Goal: Complete application form: Complete application form

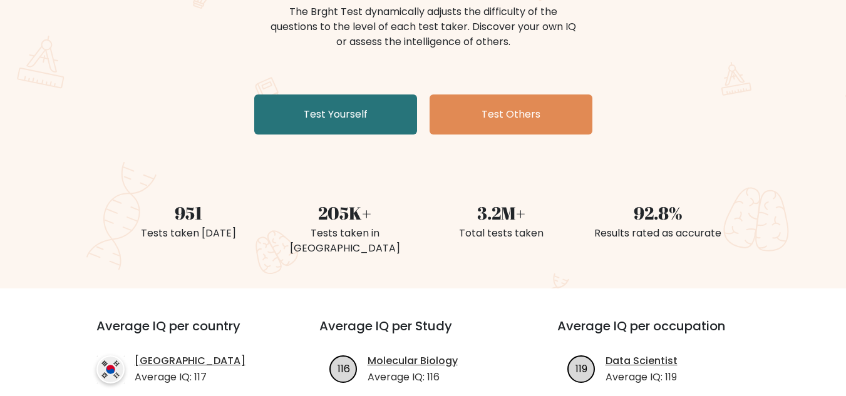
scroll to position [125, 0]
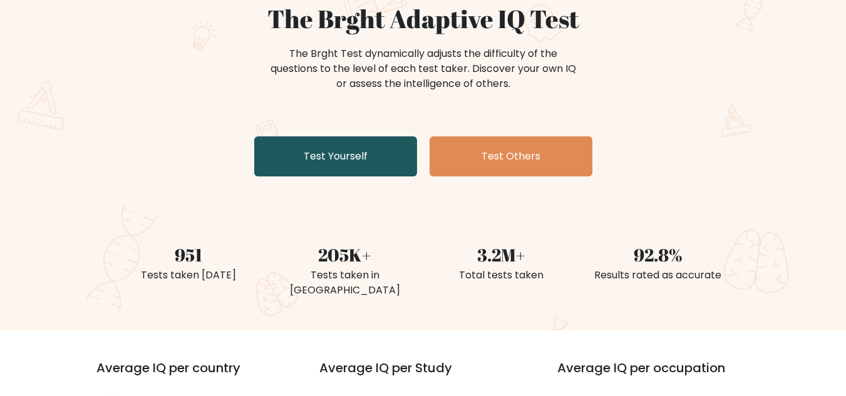
click at [374, 166] on link "Test Yourself" at bounding box center [335, 156] width 163 height 40
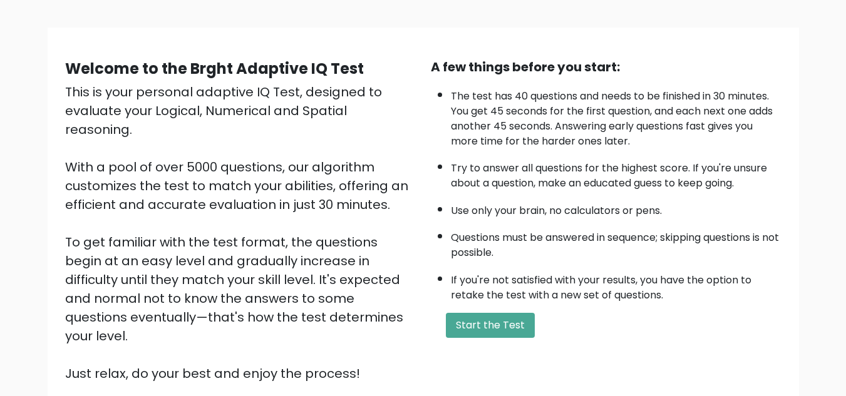
scroll to position [52, 0]
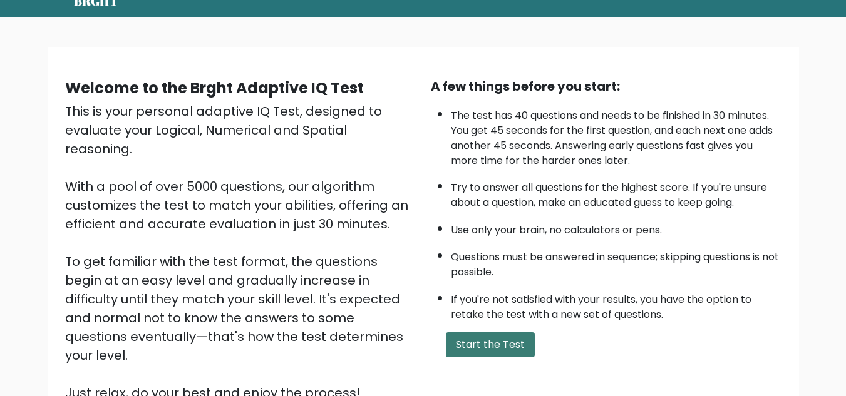
click at [524, 341] on button "Start the Test" at bounding box center [490, 344] width 89 height 25
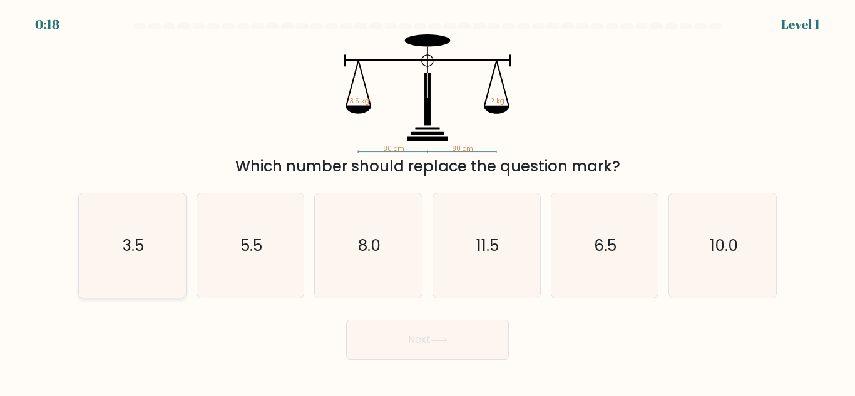
click at [114, 242] on icon "3.5" at bounding box center [132, 245] width 105 height 105
click at [428, 202] on input "a. 3.5" at bounding box center [428, 199] width 1 height 3
radio input "true"
click at [439, 347] on button "Next" at bounding box center [427, 340] width 163 height 40
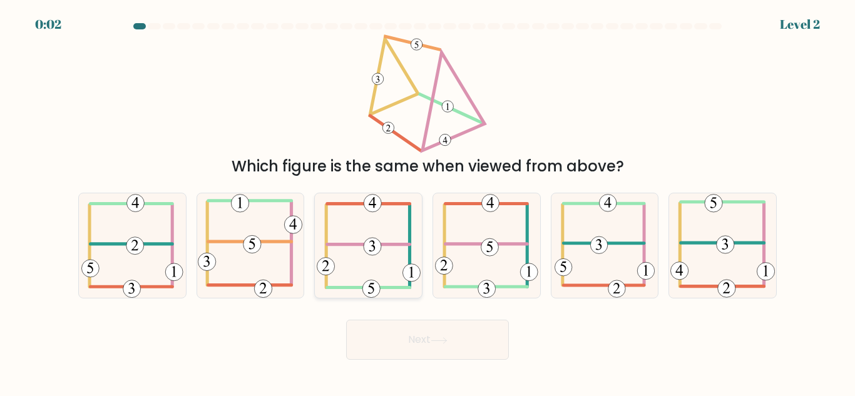
click at [369, 241] on 352 at bounding box center [373, 247] width 18 height 18
click at [428, 202] on input "c." at bounding box center [428, 199] width 1 height 3
radio input "true"
click at [391, 339] on button "Next" at bounding box center [427, 340] width 163 height 40
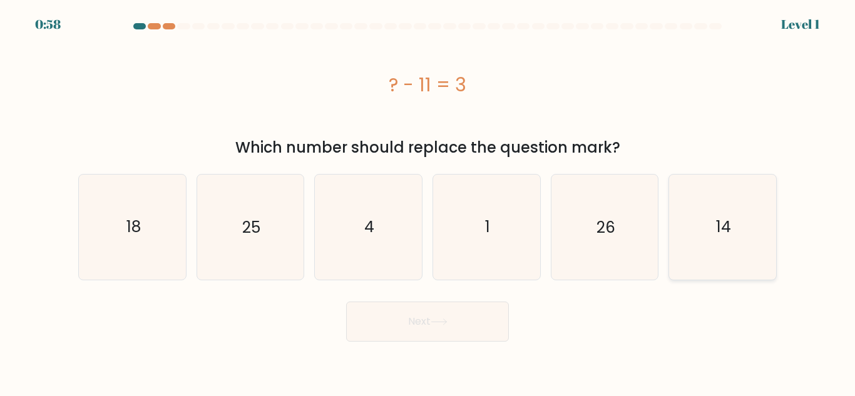
click at [730, 251] on icon "14" at bounding box center [722, 227] width 105 height 105
click at [428, 202] on input "f. 14" at bounding box center [428, 199] width 1 height 3
radio input "true"
click at [478, 339] on button "Next" at bounding box center [427, 322] width 163 height 40
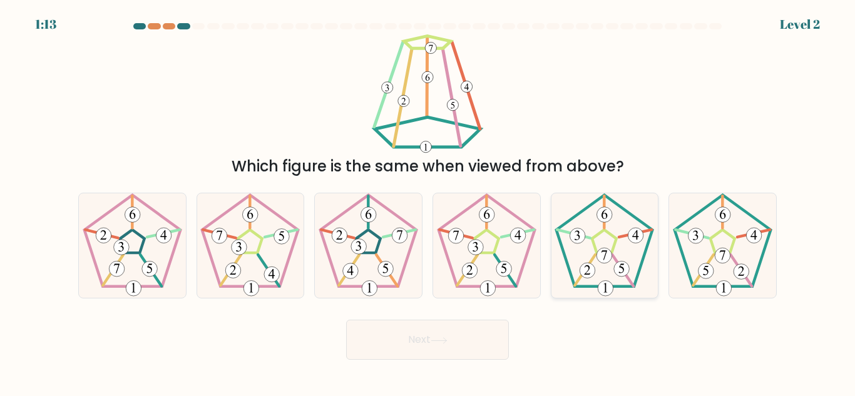
click at [597, 251] on 171 at bounding box center [604, 241] width 24 height 23
click at [428, 202] on input "e." at bounding box center [428, 199] width 1 height 3
radio input "true"
click at [476, 348] on button "Next" at bounding box center [427, 340] width 163 height 40
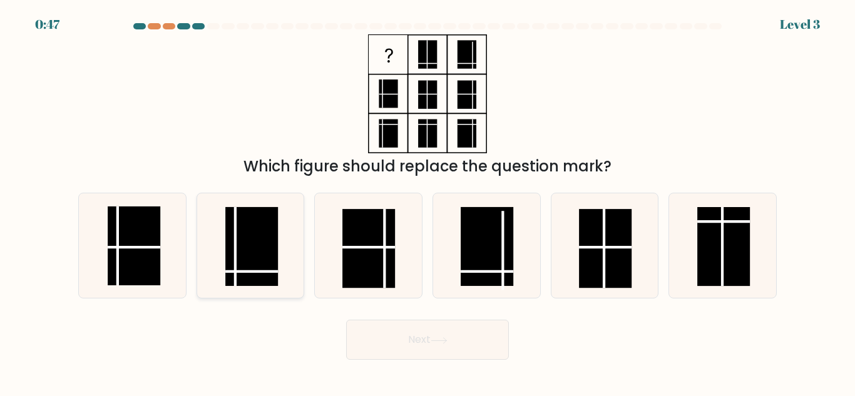
click at [247, 243] on rect at bounding box center [252, 246] width 53 height 79
click at [428, 202] on input "b." at bounding box center [428, 199] width 1 height 3
radio input "true"
click at [463, 353] on button "Next" at bounding box center [427, 340] width 163 height 40
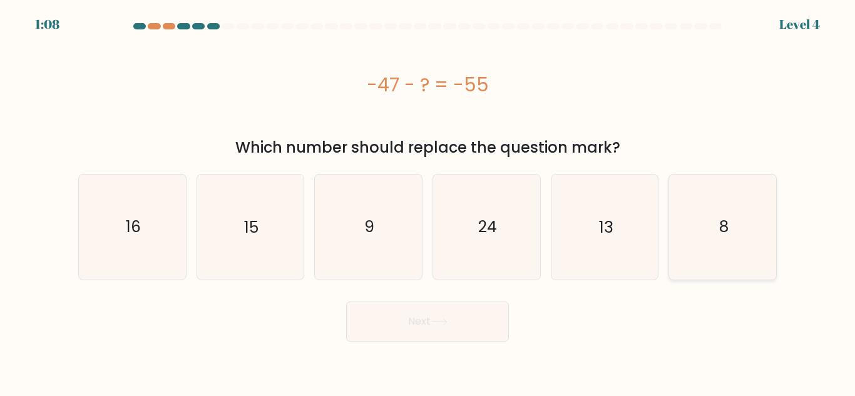
click at [726, 233] on text "8" at bounding box center [723, 227] width 9 height 22
click at [428, 202] on input "f. 8" at bounding box center [428, 199] width 1 height 3
radio input "true"
click at [494, 325] on button "Next" at bounding box center [427, 322] width 163 height 40
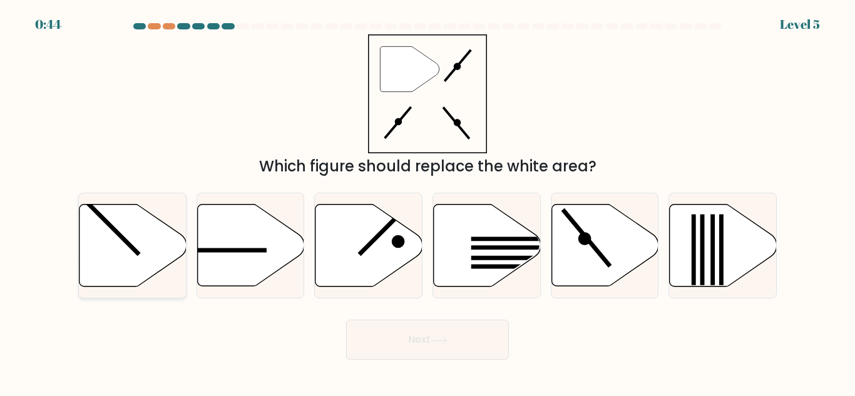
click at [118, 233] on line at bounding box center [112, 228] width 53 height 53
click at [428, 202] on input "a." at bounding box center [428, 199] width 1 height 3
radio input "true"
click at [397, 342] on button "Next" at bounding box center [427, 340] width 163 height 40
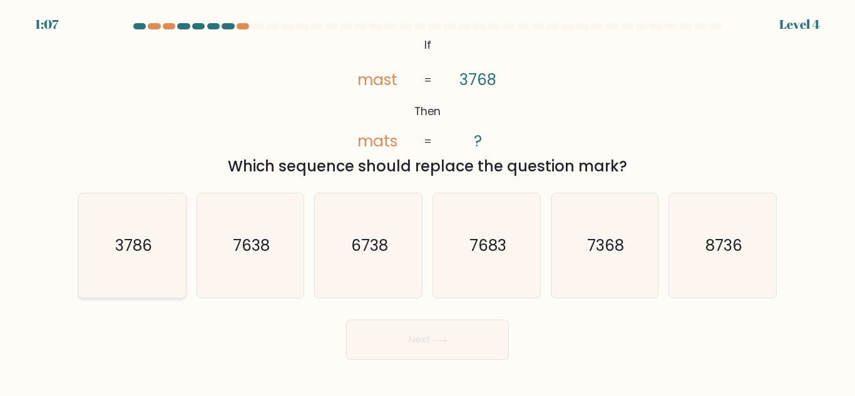
click at [153, 272] on icon "3786" at bounding box center [132, 245] width 105 height 105
click at [428, 202] on input "a. 3786" at bounding box center [428, 199] width 1 height 3
radio input "true"
click at [377, 334] on button "Next" at bounding box center [427, 340] width 163 height 40
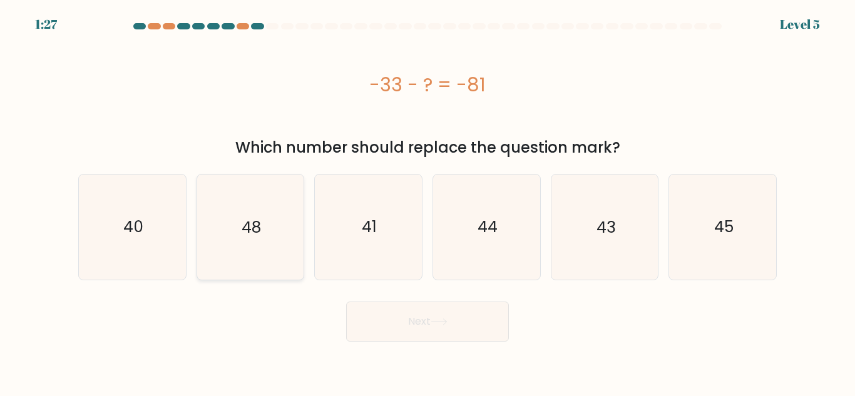
click at [263, 248] on icon "48" at bounding box center [250, 227] width 105 height 105
click at [428, 202] on input "b. 48" at bounding box center [428, 199] width 1 height 3
radio input "true"
click at [439, 321] on icon at bounding box center [439, 322] width 17 height 7
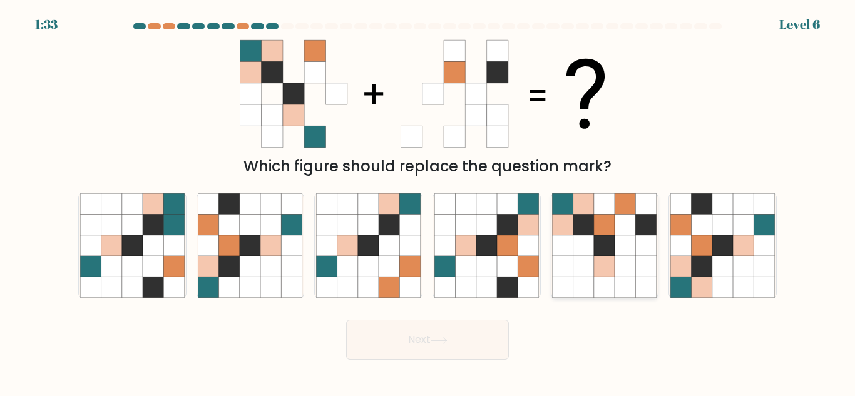
click at [622, 223] on icon at bounding box center [625, 225] width 21 height 21
click at [428, 202] on input "e." at bounding box center [428, 199] width 1 height 3
radio input "true"
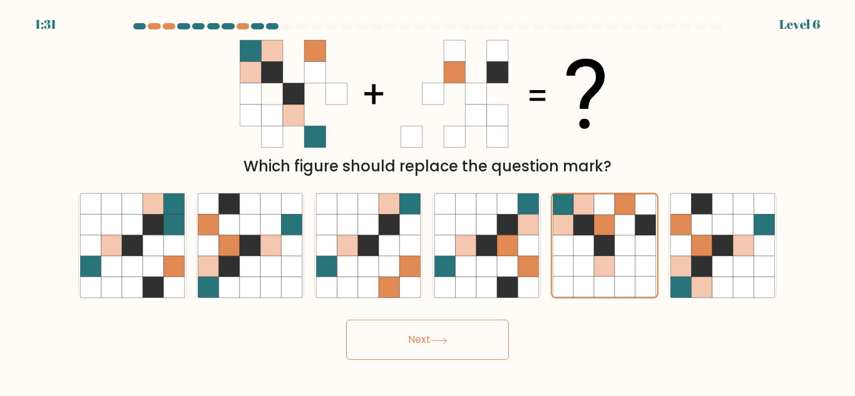
click at [482, 349] on button "Next" at bounding box center [427, 340] width 163 height 40
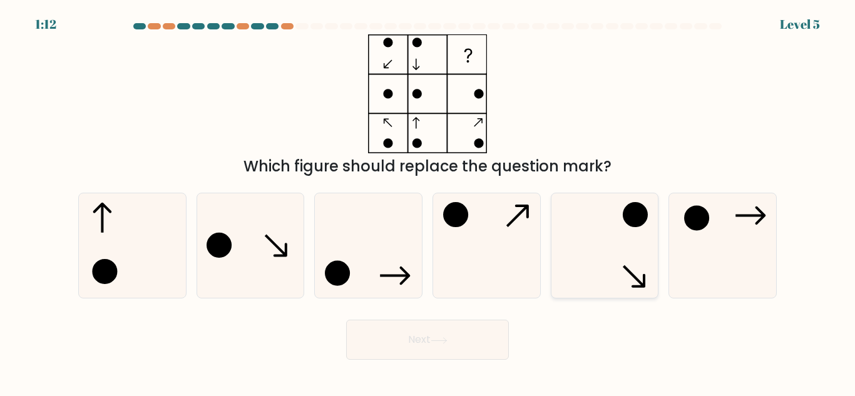
click at [580, 264] on icon at bounding box center [604, 245] width 105 height 105
click at [428, 202] on input "e." at bounding box center [428, 199] width 1 height 3
radio input "true"
click at [485, 338] on button "Next" at bounding box center [427, 340] width 163 height 40
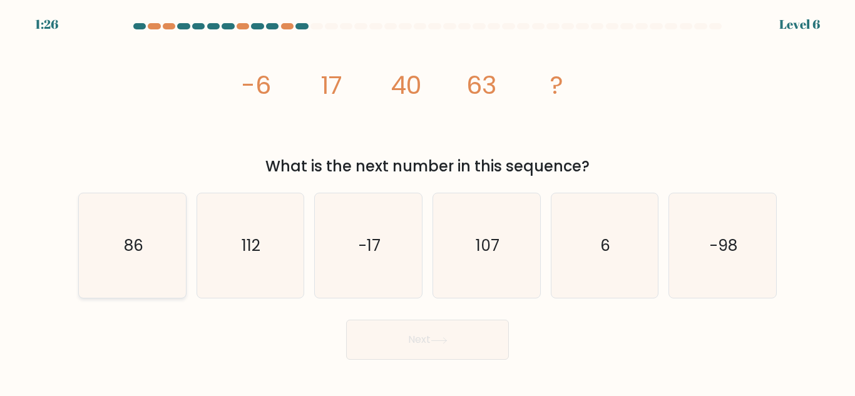
click at [105, 262] on icon "86" at bounding box center [132, 245] width 105 height 105
click at [428, 202] on input "a. 86" at bounding box center [428, 199] width 1 height 3
radio input "true"
click at [430, 354] on button "Next" at bounding box center [427, 340] width 163 height 40
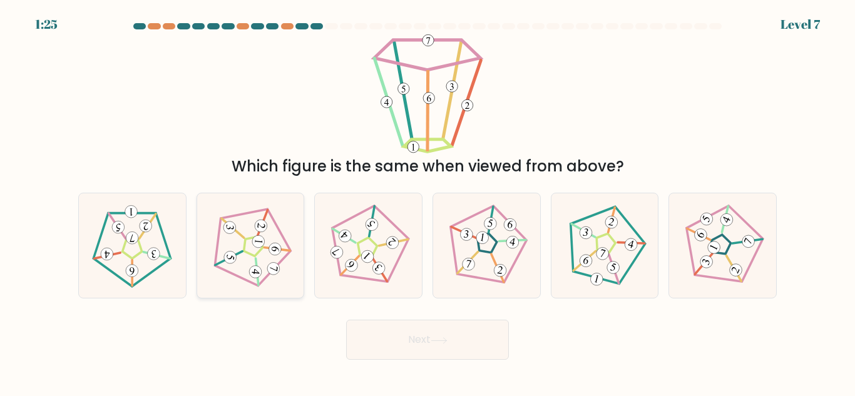
click at [256, 247] on 552 at bounding box center [259, 242] width 14 height 14
click at [428, 202] on input "b." at bounding box center [428, 199] width 1 height 3
radio input "true"
click at [388, 336] on button "Next" at bounding box center [427, 340] width 163 height 40
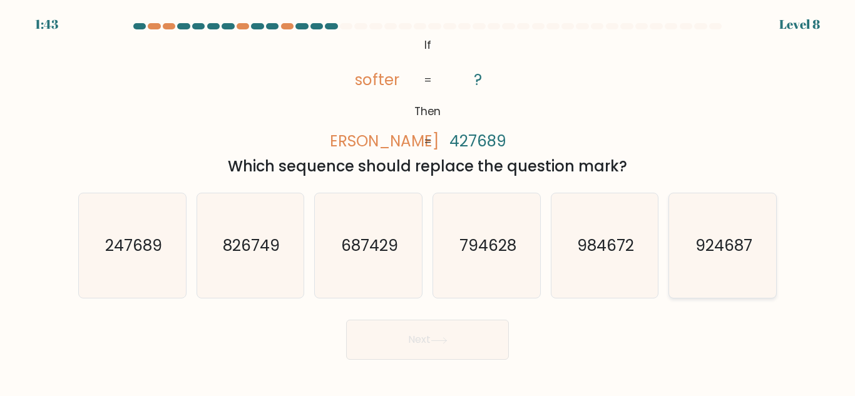
click at [720, 248] on text "924687" at bounding box center [723, 246] width 57 height 22
click at [428, 202] on input "f. 924687" at bounding box center [428, 199] width 1 height 3
radio input "true"
click at [457, 350] on button "Next" at bounding box center [427, 340] width 163 height 40
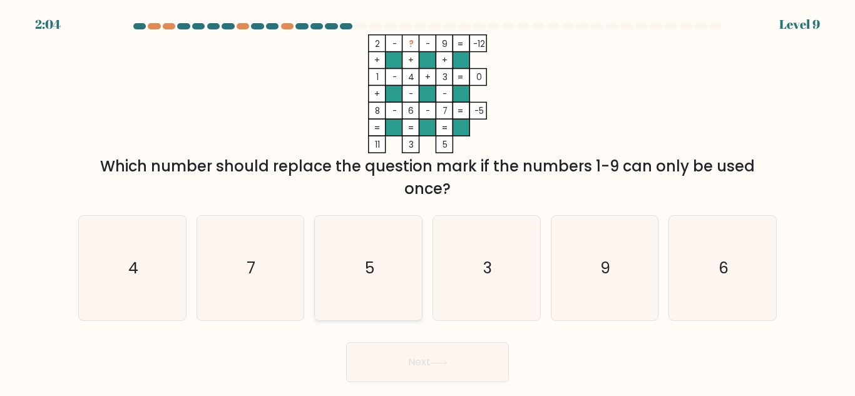
click at [403, 276] on icon "5" at bounding box center [368, 268] width 105 height 105
click at [428, 202] on input "c. 5" at bounding box center [428, 199] width 1 height 3
radio input "true"
click at [396, 356] on button "Next" at bounding box center [427, 362] width 163 height 40
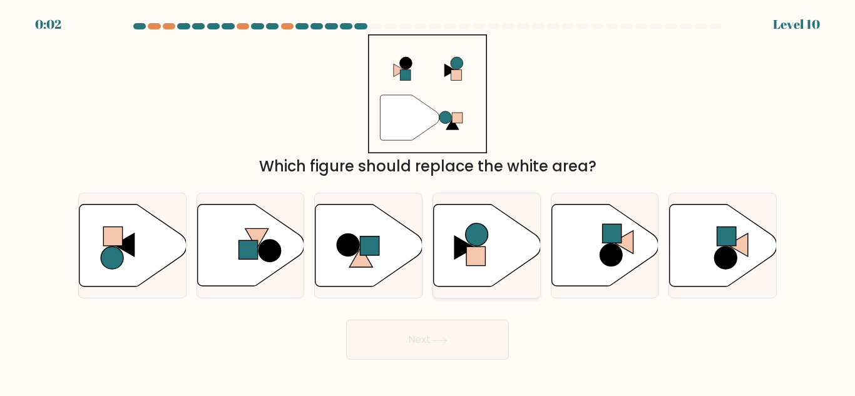
click at [476, 245] on circle at bounding box center [477, 234] width 23 height 23
click at [428, 202] on input "d." at bounding box center [428, 199] width 1 height 3
radio input "true"
click at [476, 329] on button "Next" at bounding box center [427, 340] width 163 height 40
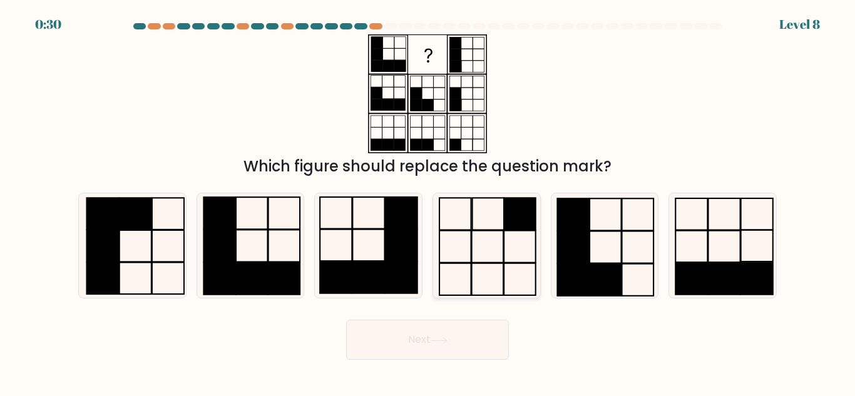
click at [445, 237] on icon at bounding box center [486, 245] width 105 height 105
click at [428, 202] on input "d." at bounding box center [428, 199] width 1 height 3
radio input "true"
click at [620, 269] on rect at bounding box center [606, 280] width 32 height 32
click at [428, 202] on input "e." at bounding box center [428, 199] width 1 height 3
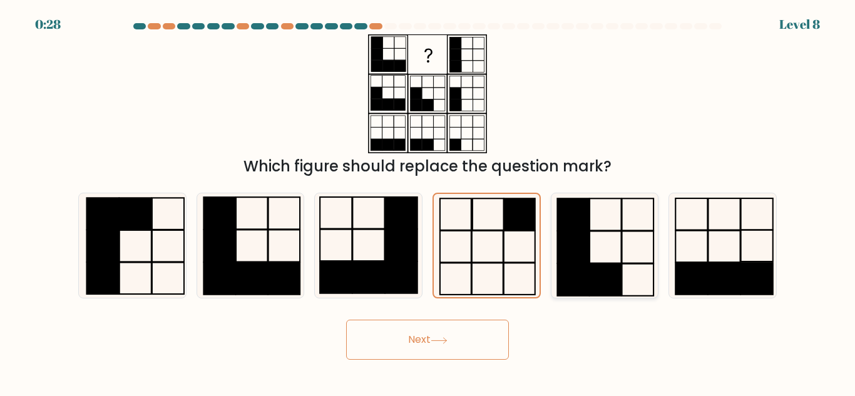
radio input "true"
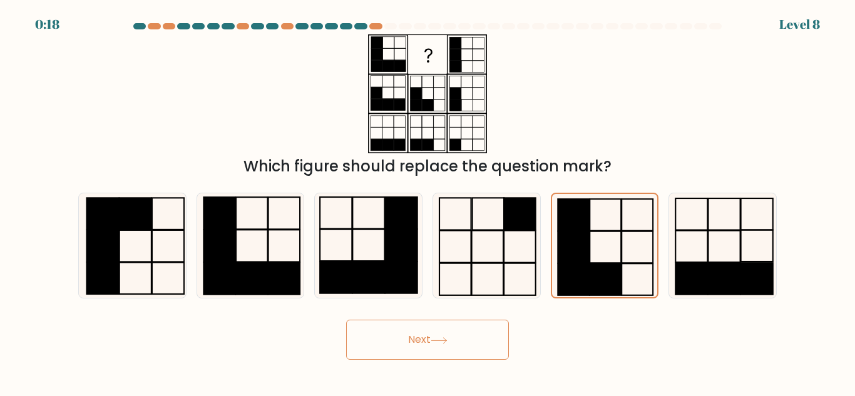
click at [484, 357] on button "Next" at bounding box center [427, 340] width 163 height 40
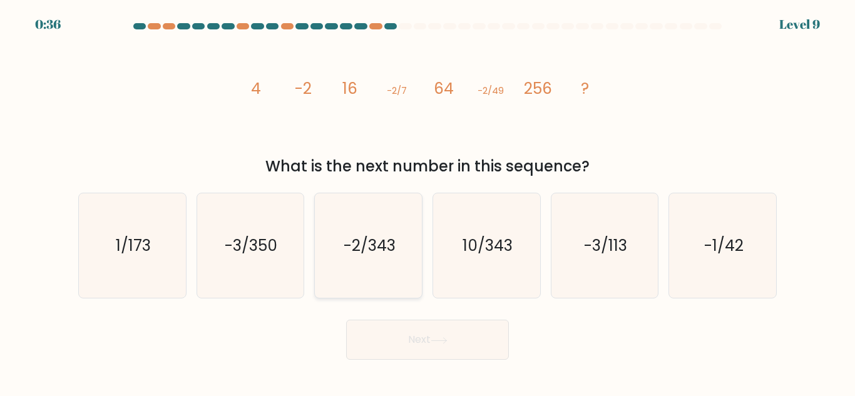
click at [401, 277] on icon "-2/343" at bounding box center [368, 245] width 105 height 105
click at [428, 202] on input "c. -2/343" at bounding box center [428, 199] width 1 height 3
radio input "true"
click at [426, 339] on button "Next" at bounding box center [427, 340] width 163 height 40
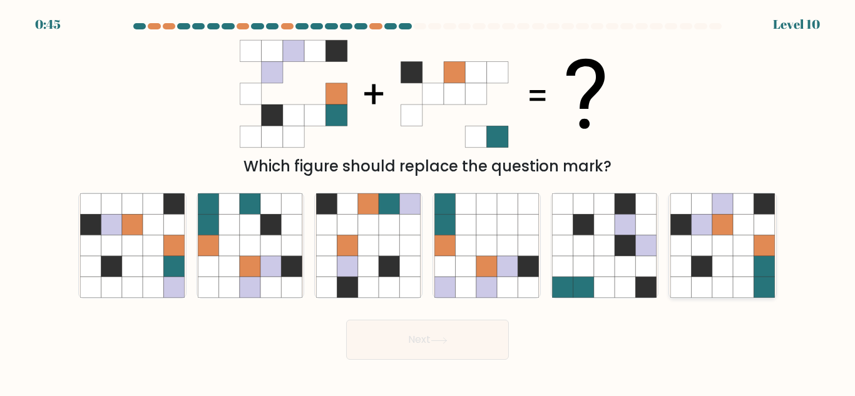
click at [737, 261] on icon at bounding box center [743, 266] width 21 height 21
click at [428, 202] on input "f." at bounding box center [428, 199] width 1 height 3
radio input "true"
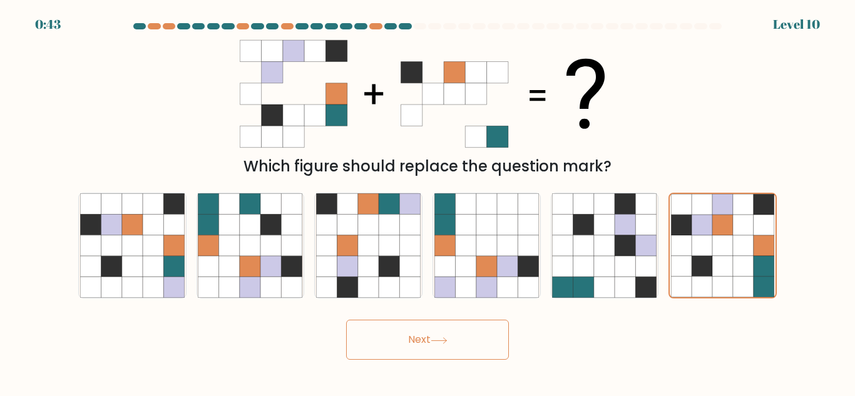
click at [473, 338] on button "Next" at bounding box center [427, 340] width 163 height 40
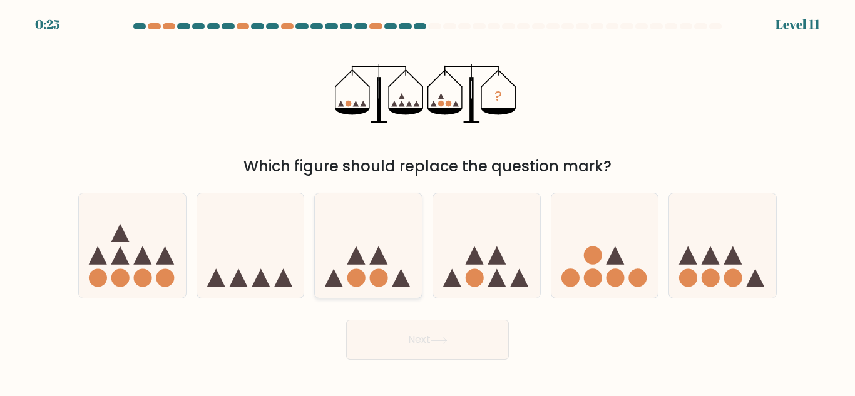
click at [384, 241] on icon at bounding box center [368, 246] width 107 height 88
click at [428, 202] on input "c." at bounding box center [428, 199] width 1 height 3
radio input "true"
click at [429, 341] on button "Next" at bounding box center [427, 340] width 163 height 40
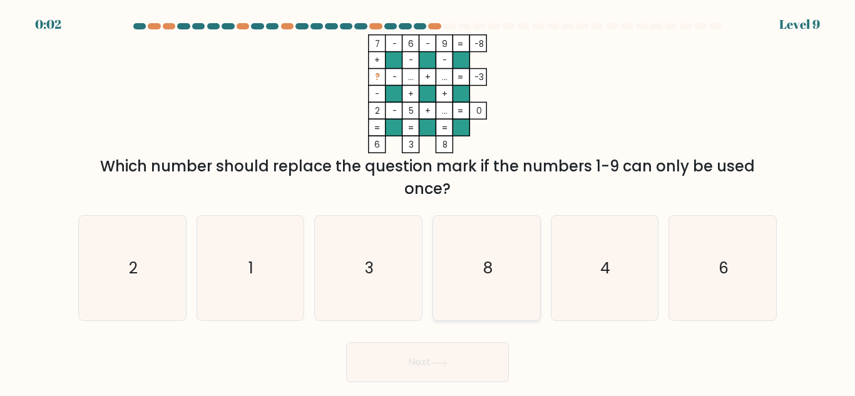
click at [488, 267] on text "8" at bounding box center [487, 268] width 9 height 22
click at [428, 202] on input "d. 8" at bounding box center [428, 199] width 1 height 3
radio input "true"
click at [433, 362] on button "Next" at bounding box center [427, 362] width 163 height 40
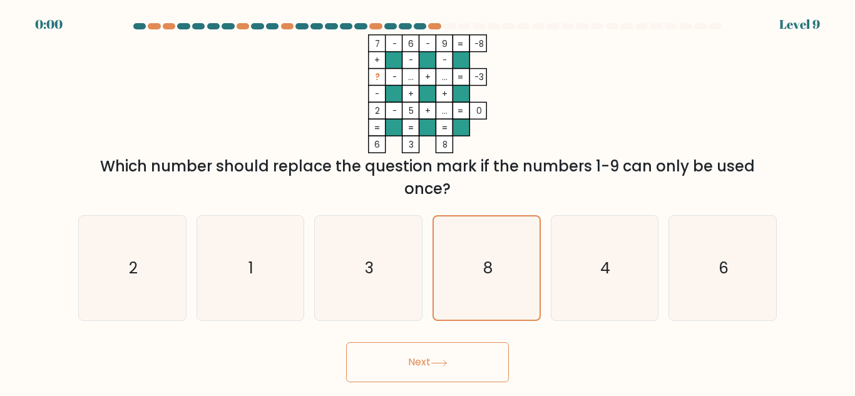
click at [433, 362] on div "Next" at bounding box center [428, 359] width 714 height 46
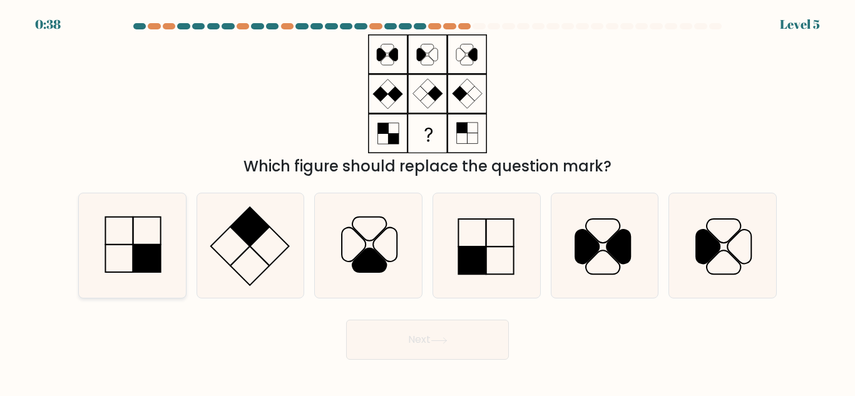
click at [158, 240] on icon at bounding box center [132, 245] width 105 height 105
click at [428, 202] on input "a." at bounding box center [428, 199] width 1 height 3
radio input "true"
click at [484, 228] on icon at bounding box center [486, 245] width 105 height 105
click at [428, 202] on input "d." at bounding box center [428, 199] width 1 height 3
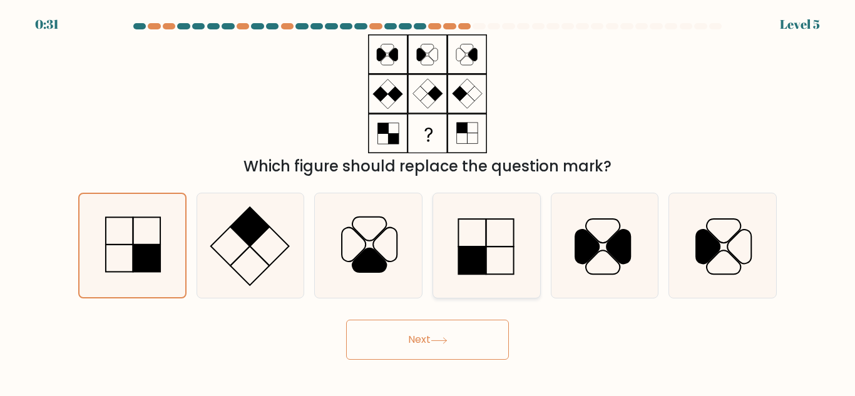
radio input "true"
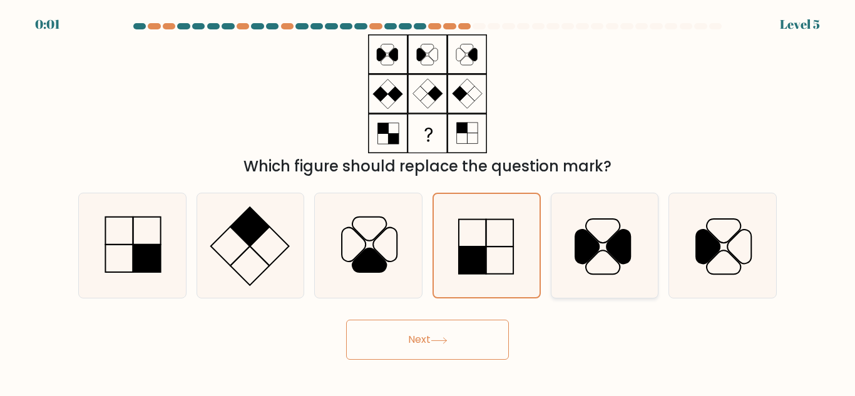
click at [593, 262] on icon at bounding box center [604, 245] width 105 height 105
click at [428, 202] on input "e." at bounding box center [428, 199] width 1 height 3
radio input "true"
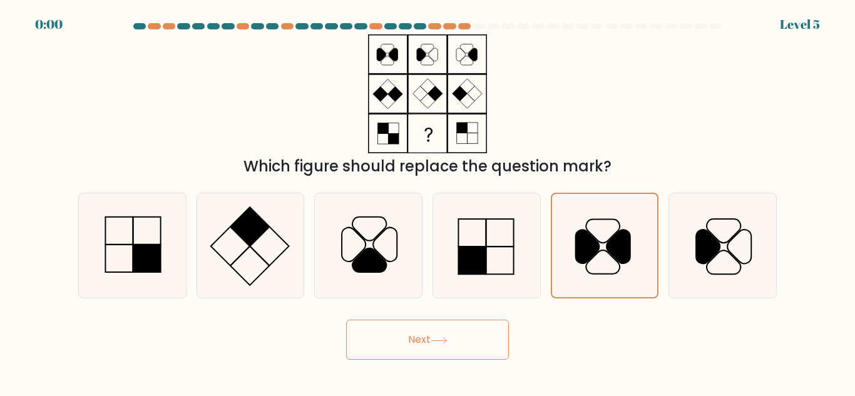
click at [473, 326] on button "Next" at bounding box center [427, 340] width 163 height 40
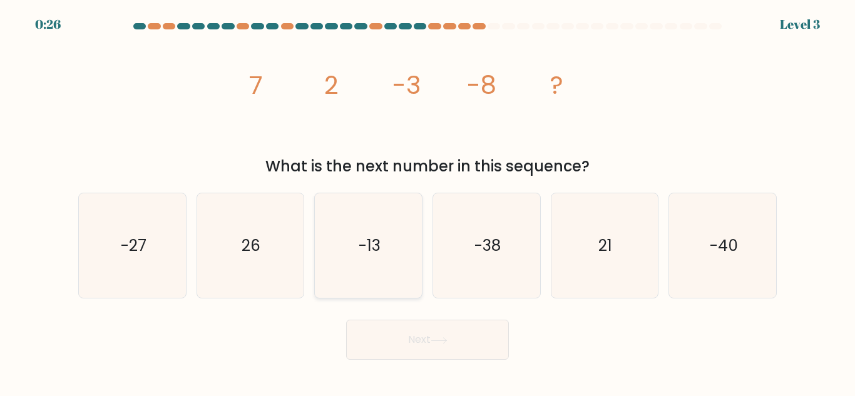
click at [367, 252] on text "-13" at bounding box center [370, 246] width 22 height 22
click at [428, 202] on input "c. -13" at bounding box center [428, 199] width 1 height 3
radio input "true"
click at [407, 339] on button "Next" at bounding box center [427, 340] width 163 height 40
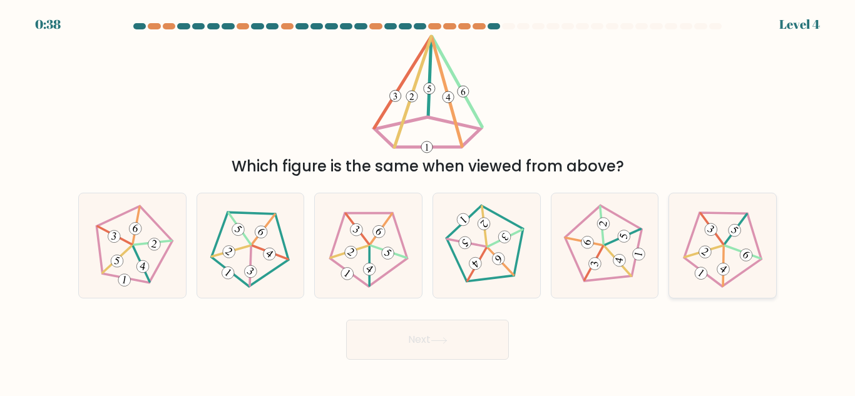
click at [726, 245] on icon at bounding box center [723, 246] width 84 height 84
click at [428, 202] on input "f." at bounding box center [428, 199] width 1 height 3
radio input "true"
click at [464, 334] on button "Next" at bounding box center [427, 340] width 163 height 40
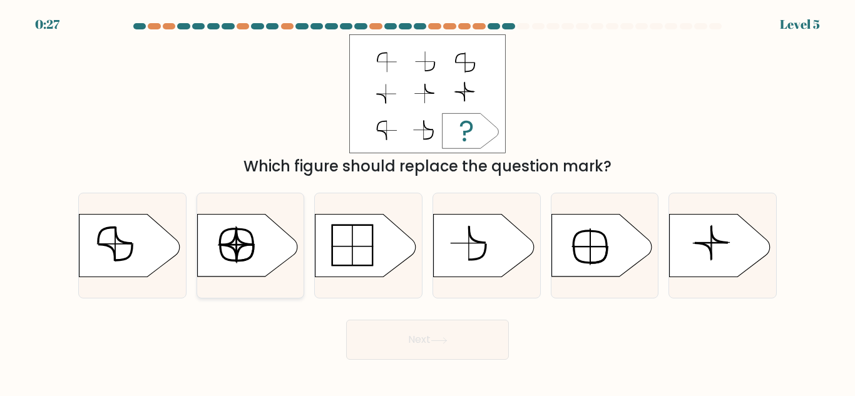
click at [346, 320] on button "Next" at bounding box center [427, 340] width 163 height 40
click at [583, 250] on icon at bounding box center [601, 246] width 100 height 63
click at [428, 202] on input "e." at bounding box center [428, 199] width 1 height 3
radio input "true"
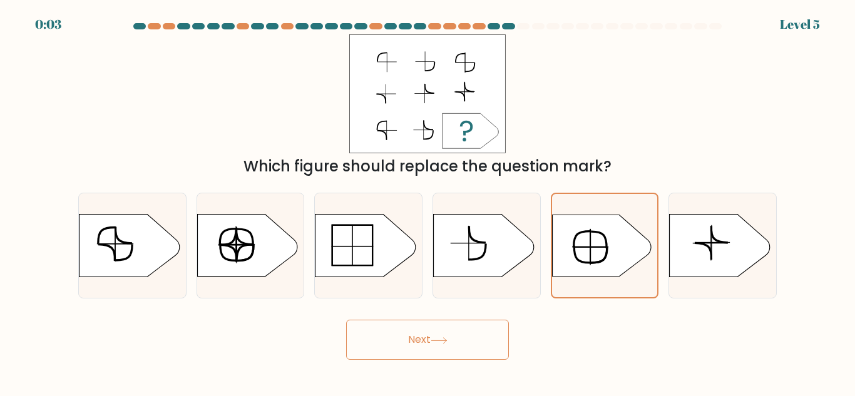
click at [441, 341] on icon at bounding box center [439, 340] width 17 height 7
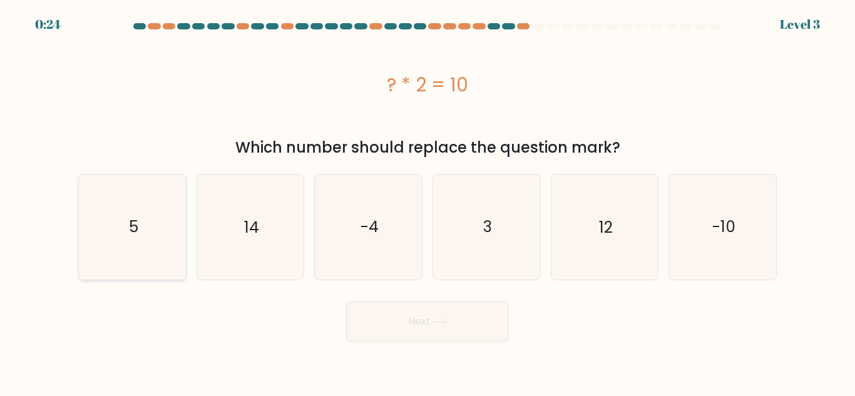
click at [140, 230] on icon "5" at bounding box center [132, 227] width 105 height 105
click at [428, 202] on input "a. 5" at bounding box center [428, 199] width 1 height 3
radio input "true"
click at [398, 332] on button "Next" at bounding box center [427, 322] width 163 height 40
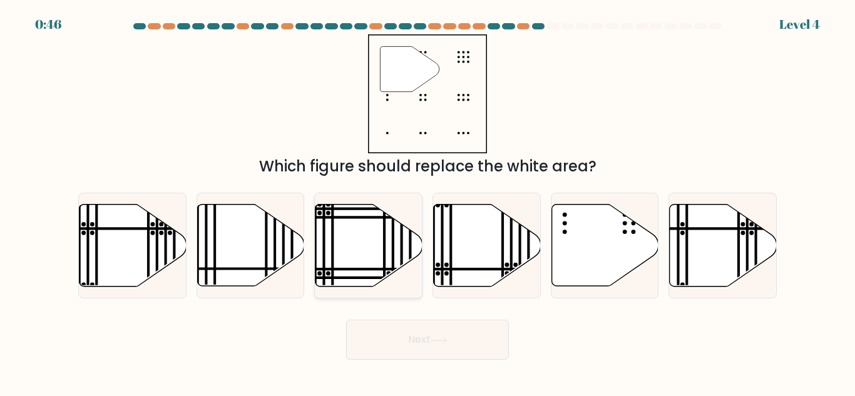
click at [364, 265] on icon at bounding box center [368, 246] width 107 height 82
click at [428, 202] on input "c." at bounding box center [428, 199] width 1 height 3
radio input "true"
click at [424, 337] on button "Next" at bounding box center [427, 340] width 163 height 40
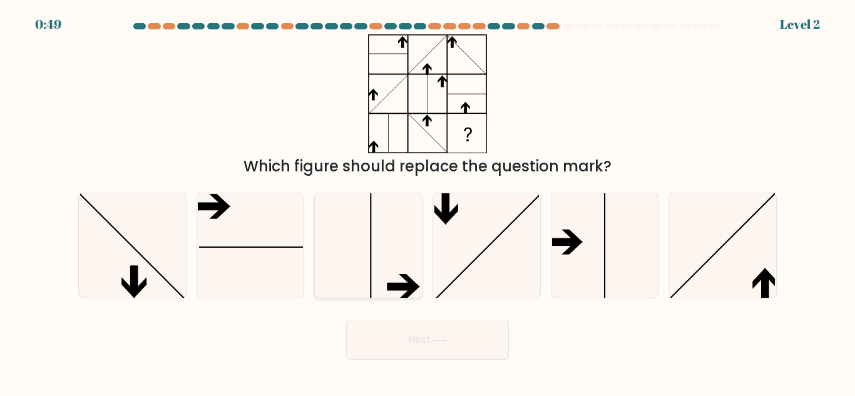
click at [409, 257] on icon at bounding box center [368, 245] width 105 height 105
click at [428, 202] on input "c." at bounding box center [428, 199] width 1 height 3
radio input "true"
click at [412, 342] on button "Next" at bounding box center [427, 340] width 163 height 40
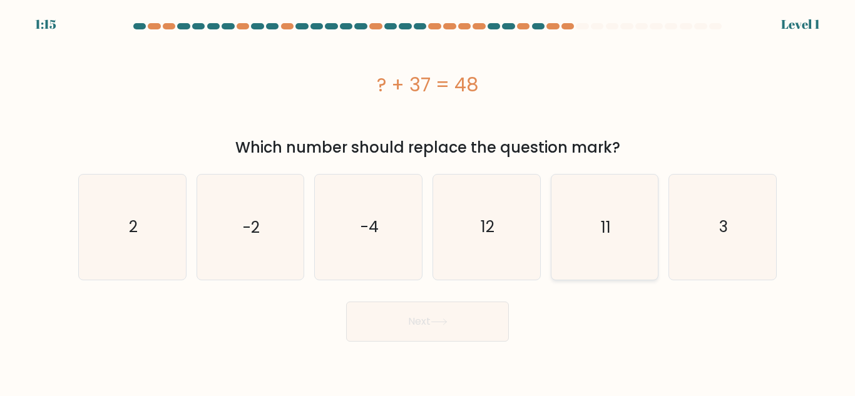
click at [618, 269] on icon "11" at bounding box center [604, 227] width 105 height 105
click at [428, 202] on input "e. 11" at bounding box center [428, 199] width 1 height 3
radio input "true"
click at [470, 339] on button "Next" at bounding box center [427, 322] width 163 height 40
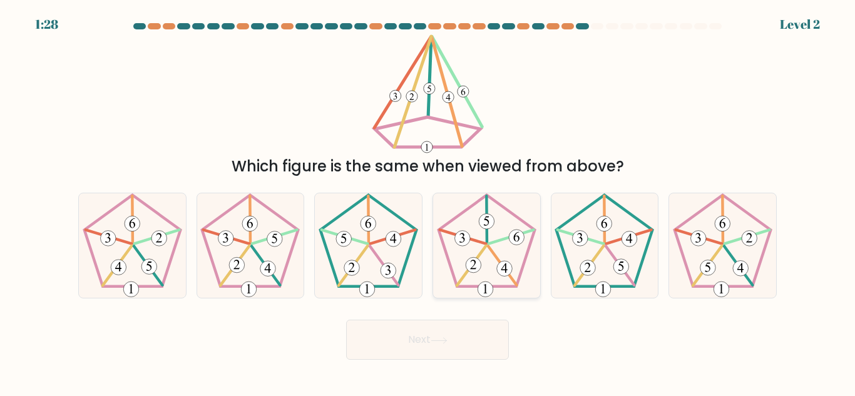
click at [520, 239] on 755 at bounding box center [517, 238] width 16 height 16
click at [428, 202] on input "d." at bounding box center [428, 199] width 1 height 3
radio input "true"
click at [464, 338] on button "Next" at bounding box center [427, 340] width 163 height 40
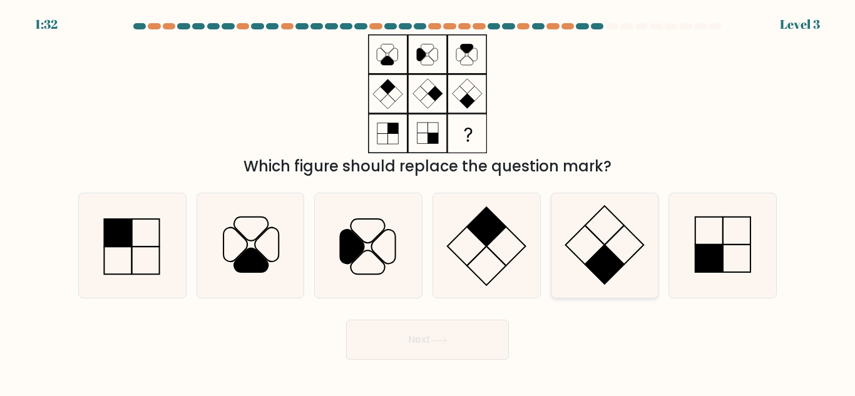
click at [583, 251] on icon at bounding box center [604, 245] width 105 height 105
click at [428, 202] on input "e." at bounding box center [428, 199] width 1 height 3
radio input "true"
click at [491, 332] on button "Next" at bounding box center [427, 340] width 163 height 40
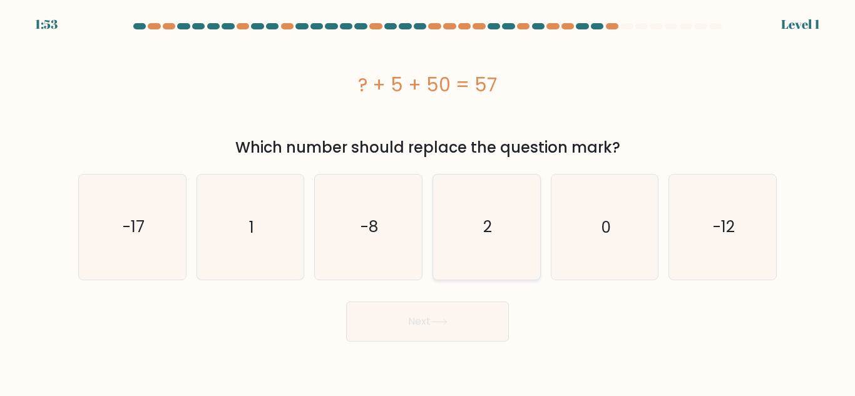
click at [483, 263] on icon "2" at bounding box center [486, 227] width 105 height 105
click at [428, 202] on input "d. 2" at bounding box center [428, 199] width 1 height 3
radio input "true"
click at [463, 328] on button "Next" at bounding box center [427, 322] width 163 height 40
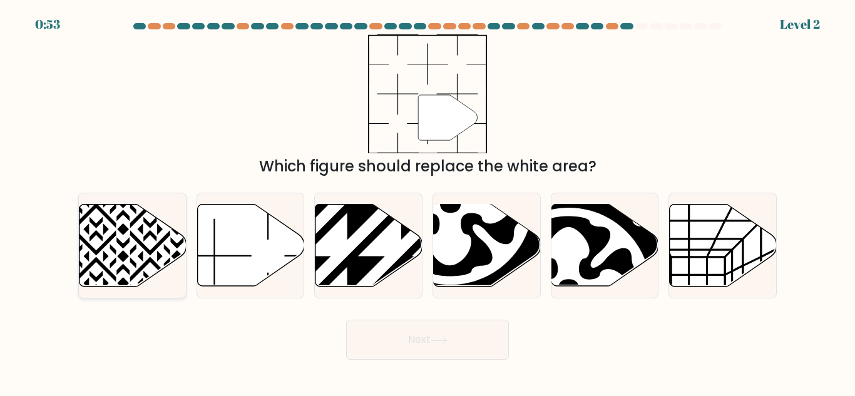
click at [124, 267] on icon at bounding box center [96, 202] width 215 height 215
click at [428, 202] on input "a." at bounding box center [428, 199] width 1 height 3
radio input "true"
click at [375, 338] on button "Next" at bounding box center [427, 340] width 163 height 40
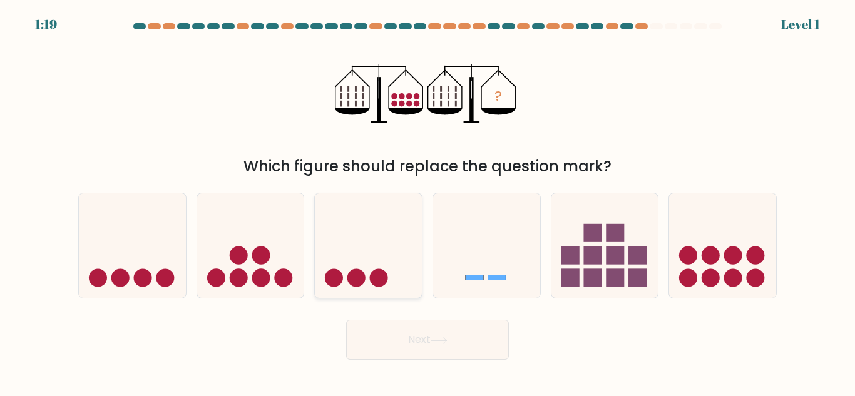
click at [364, 273] on circle at bounding box center [356, 278] width 18 height 18
click at [428, 202] on input "c." at bounding box center [428, 199] width 1 height 3
radio input "true"
click at [439, 341] on icon at bounding box center [439, 340] width 17 height 7
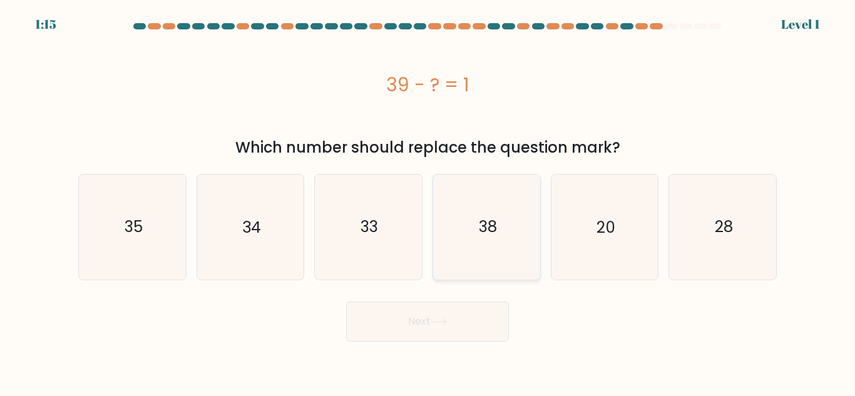
click at [508, 222] on icon "38" at bounding box center [486, 227] width 105 height 105
click at [428, 202] on input "d. 38" at bounding box center [428, 199] width 1 height 3
radio input "true"
click at [489, 317] on button "Next" at bounding box center [427, 322] width 163 height 40
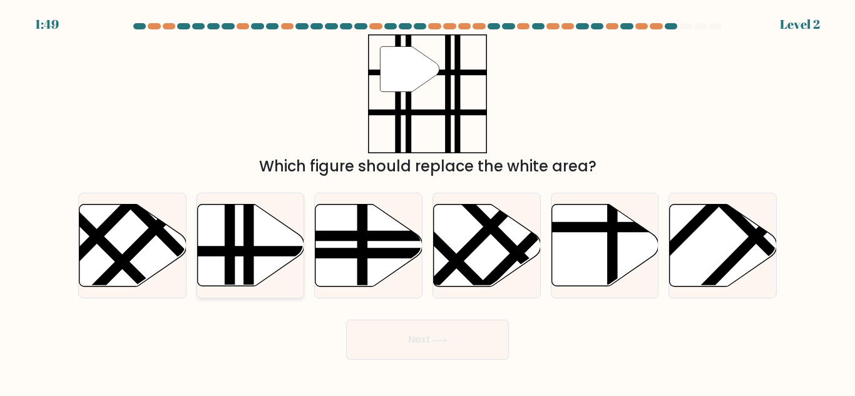
click at [248, 254] on line at bounding box center [248, 290] width 0 height 215
click at [428, 202] on input "b." at bounding box center [428, 199] width 1 height 3
radio input "true"
click at [411, 336] on button "Next" at bounding box center [427, 340] width 163 height 40
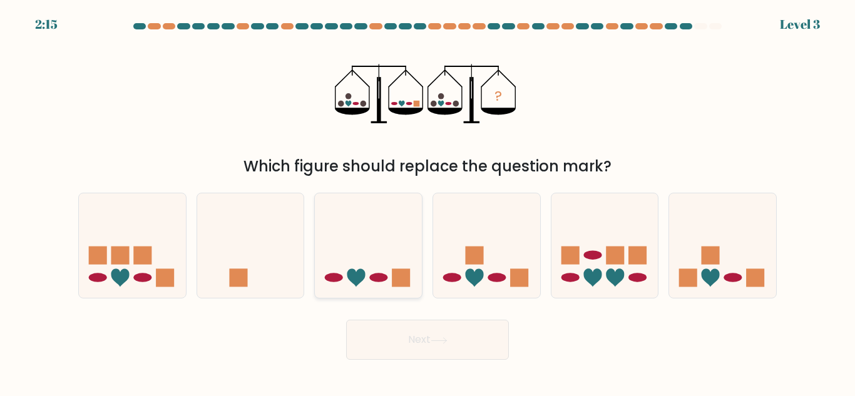
click at [363, 262] on icon at bounding box center [368, 246] width 107 height 88
click at [428, 202] on input "c." at bounding box center [428, 199] width 1 height 3
radio input "true"
click at [430, 360] on button "Next" at bounding box center [427, 340] width 163 height 40
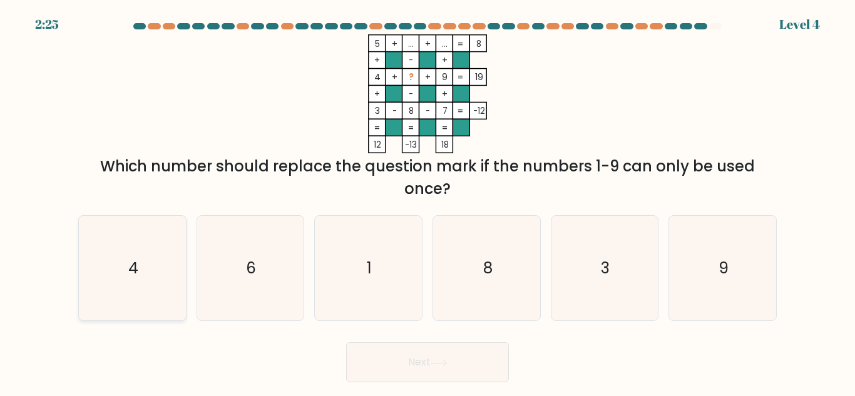
click at [170, 263] on icon "4" at bounding box center [132, 268] width 105 height 105
click at [428, 202] on input "a. 4" at bounding box center [428, 199] width 1 height 3
radio input "true"
click at [491, 366] on button "Next" at bounding box center [427, 362] width 163 height 40
click at [411, 362] on button "Next" at bounding box center [427, 362] width 163 height 40
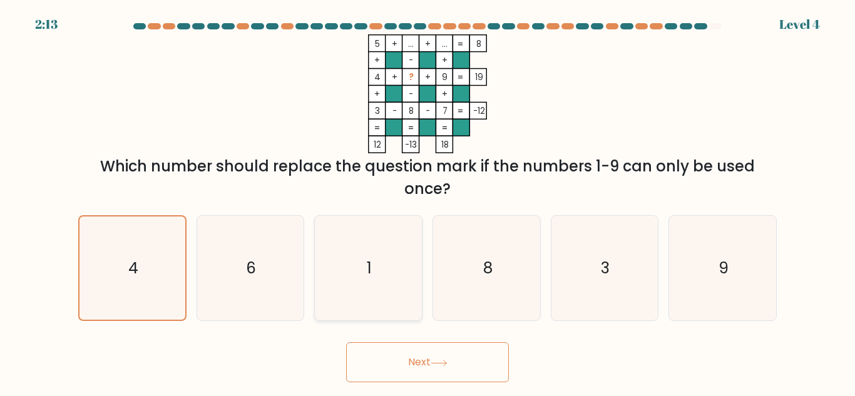
click at [321, 245] on icon "1" at bounding box center [368, 268] width 105 height 105
click at [428, 202] on input "c. 1" at bounding box center [428, 199] width 1 height 3
radio input "true"
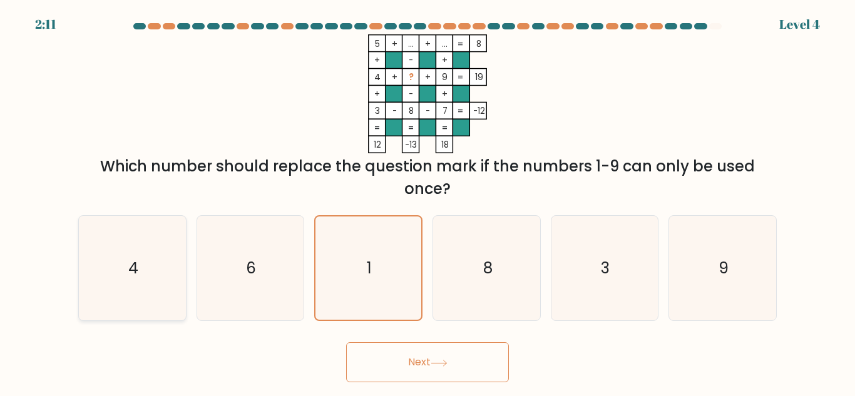
click at [130, 274] on text "4" at bounding box center [133, 268] width 10 height 22
click at [428, 202] on input "a. 4" at bounding box center [428, 199] width 1 height 3
radio input "true"
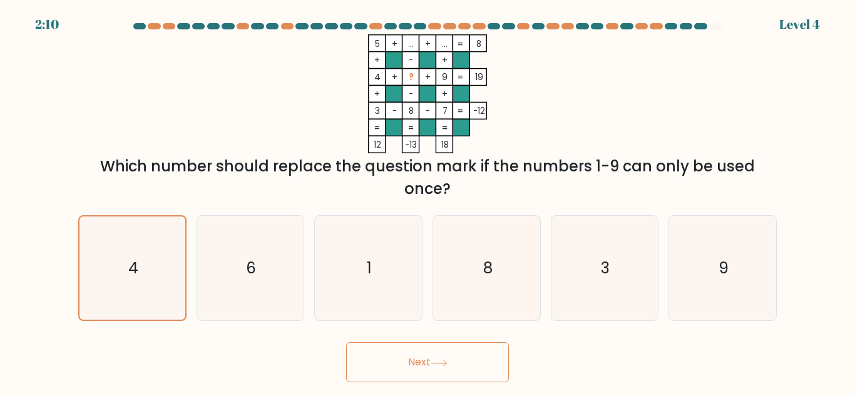
click at [428, 356] on button "Next" at bounding box center [427, 362] width 163 height 40
click at [390, 301] on icon "1" at bounding box center [368, 268] width 105 height 105
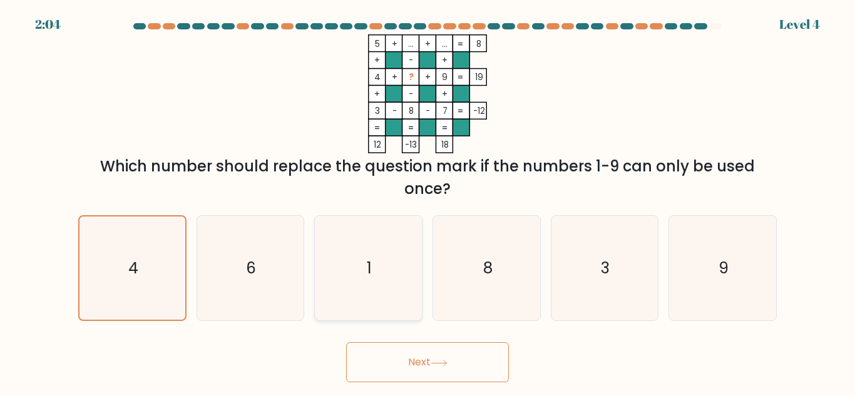
click at [428, 202] on input "c. 1" at bounding box center [428, 199] width 1 height 3
radio input "true"
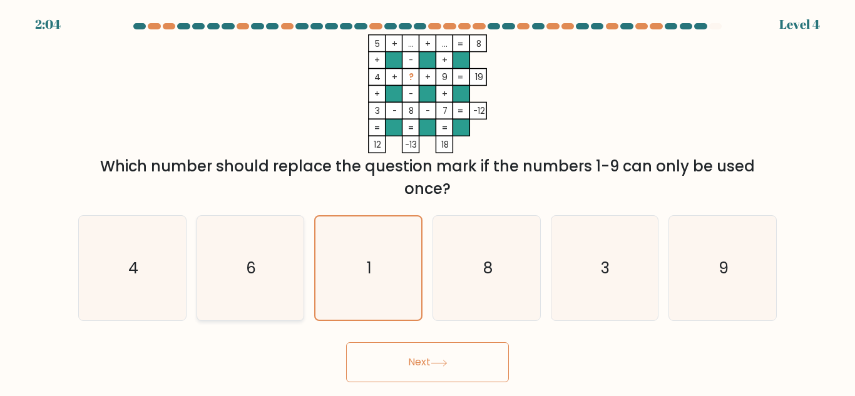
click at [238, 284] on icon "6" at bounding box center [250, 268] width 105 height 105
click at [428, 202] on input "b. 6" at bounding box center [428, 199] width 1 height 3
radio input "true"
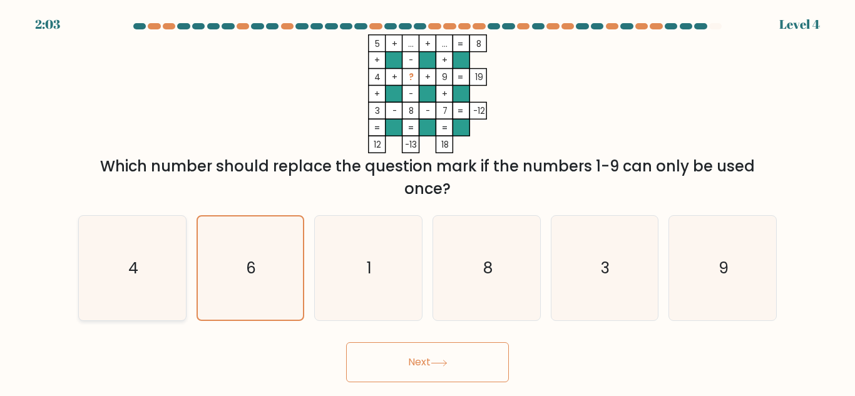
click at [128, 270] on text "4" at bounding box center [133, 268] width 10 height 22
click at [428, 202] on input "a. 4" at bounding box center [428, 199] width 1 height 3
radio input "true"
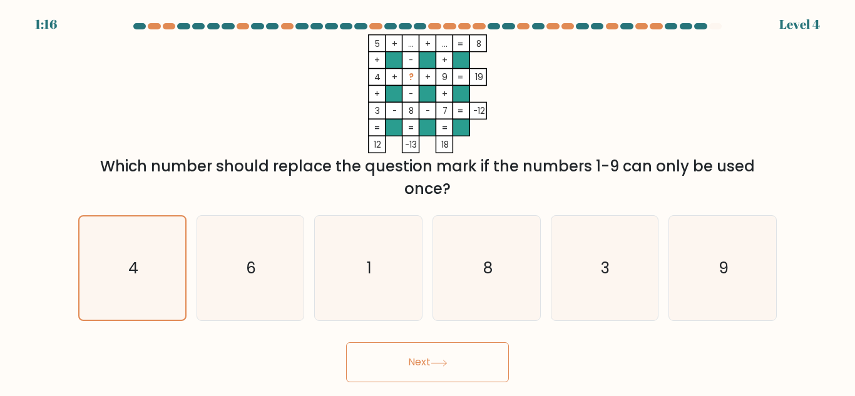
click at [425, 371] on button "Next" at bounding box center [427, 362] width 163 height 40
click at [412, 367] on button "Next" at bounding box center [427, 362] width 163 height 40
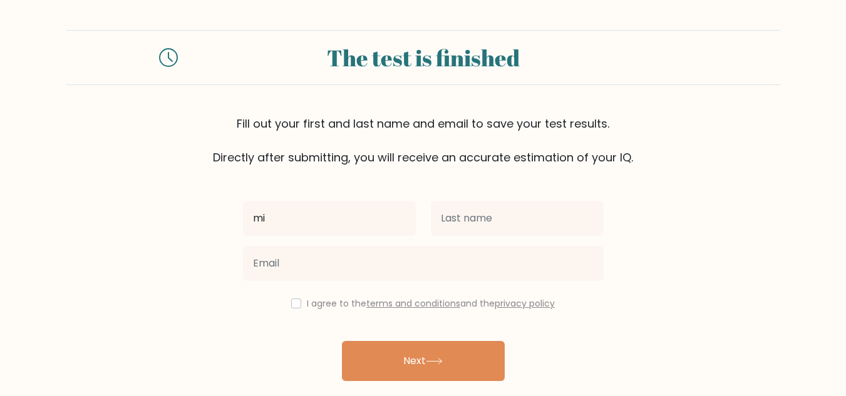
type input "m"
type input "[PERSON_NAME]"
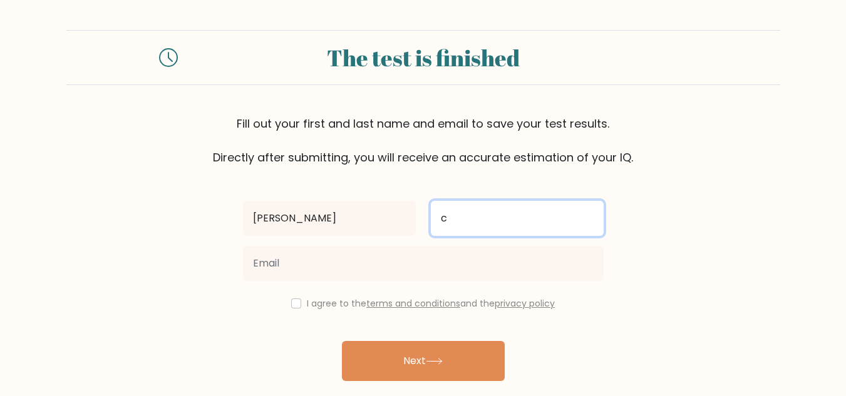
type input "[PERSON_NAME]"
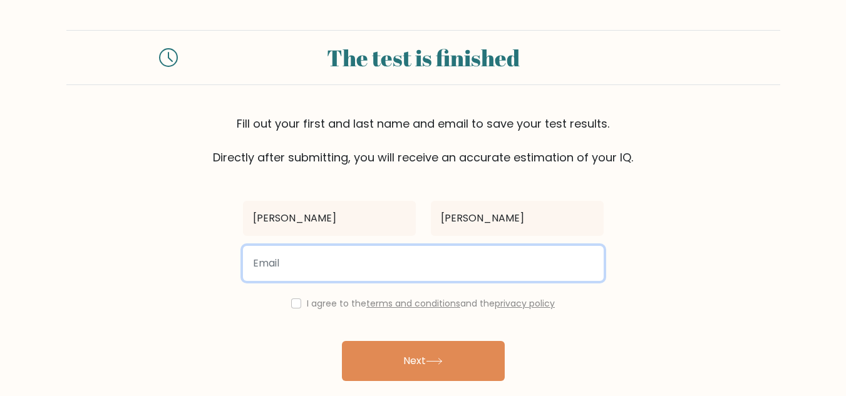
click at [329, 262] on input "email" at bounding box center [423, 263] width 361 height 35
type input "[EMAIL_ADDRESS][DOMAIN_NAME]"
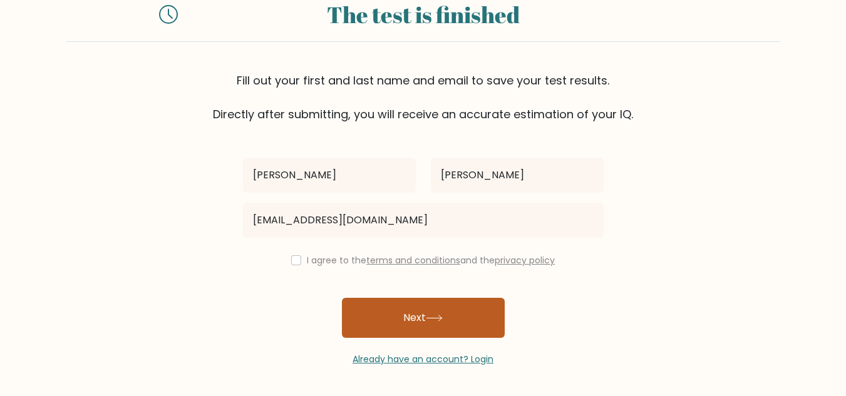
click at [409, 313] on button "Next" at bounding box center [423, 318] width 163 height 40
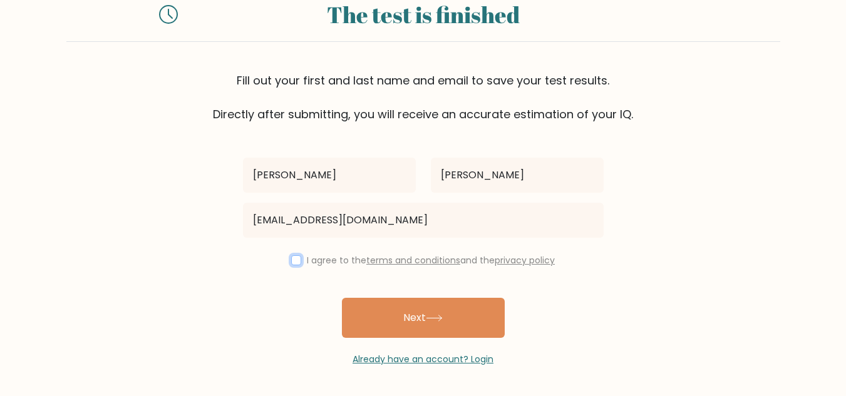
click at [295, 259] on input "checkbox" at bounding box center [296, 260] width 10 height 10
checkbox input "true"
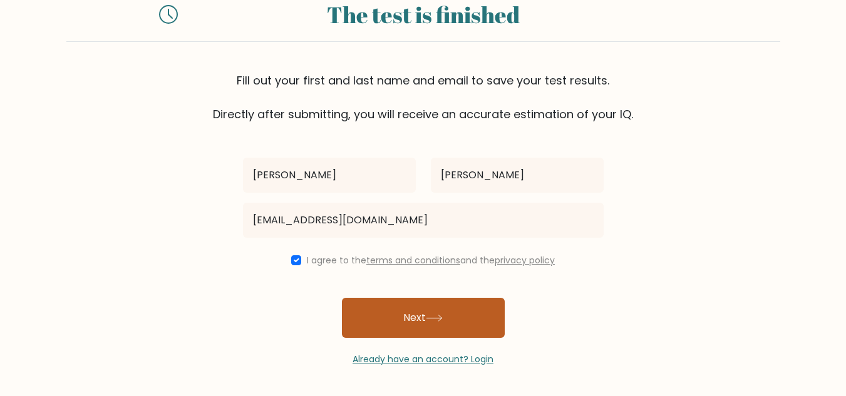
click at [394, 337] on button "Next" at bounding box center [423, 318] width 163 height 40
